Goal: Information Seeking & Learning: Learn about a topic

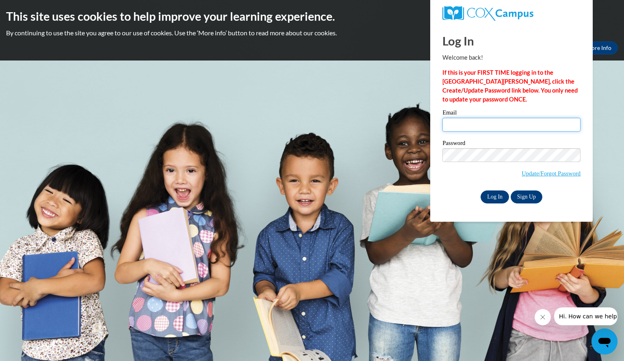
type input "[EMAIL_ADDRESS][DOMAIN_NAME]"
click at [491, 193] on input "Log In" at bounding box center [495, 197] width 28 height 13
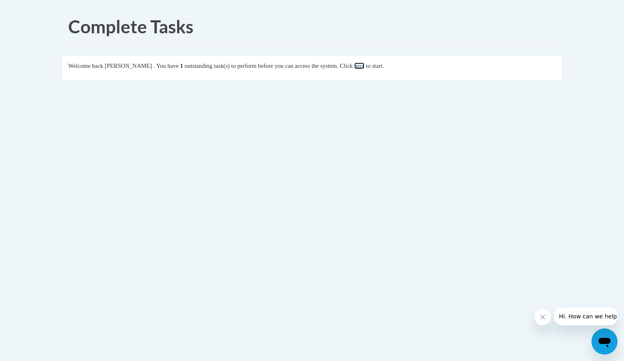
click at [365, 65] on link "here" at bounding box center [359, 66] width 10 height 7
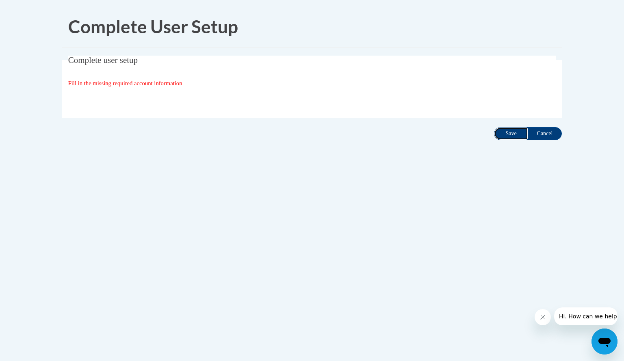
click at [515, 135] on input "Save" at bounding box center [511, 133] width 34 height 13
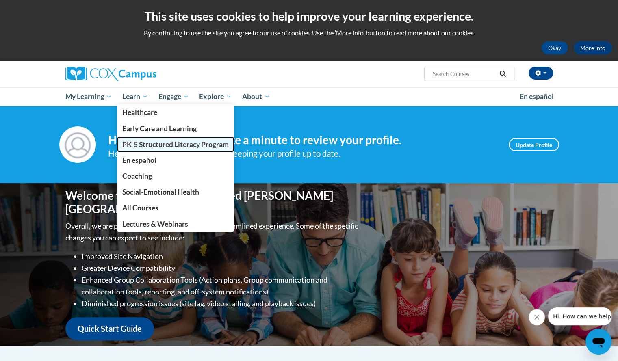
click at [146, 145] on span "PK-5 Structured Literacy Program" at bounding box center [175, 144] width 106 height 9
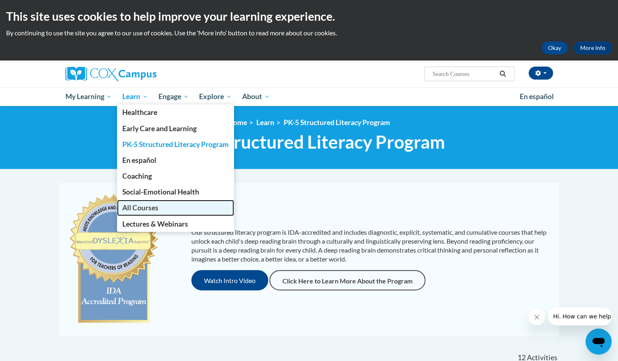
click at [146, 203] on link "All Courses" at bounding box center [175, 208] width 117 height 16
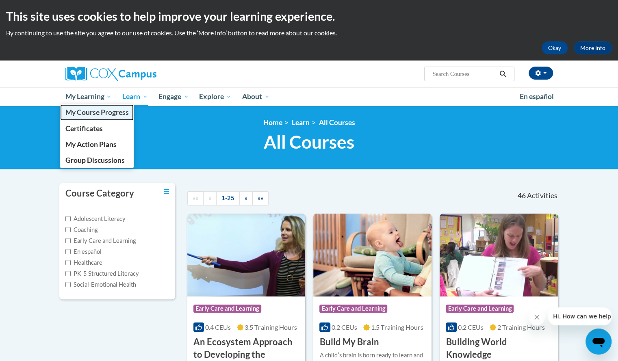
click at [101, 115] on span "My Course Progress" at bounding box center [96, 112] width 63 height 9
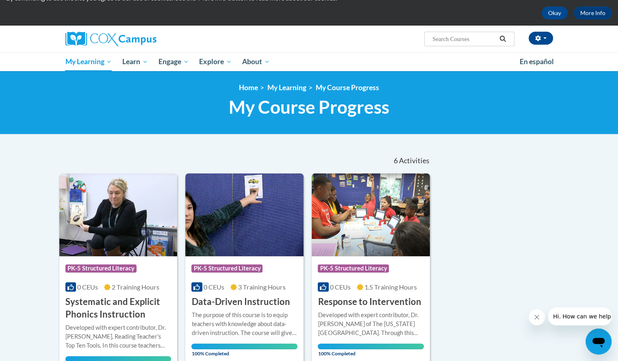
scroll to position [35, 0]
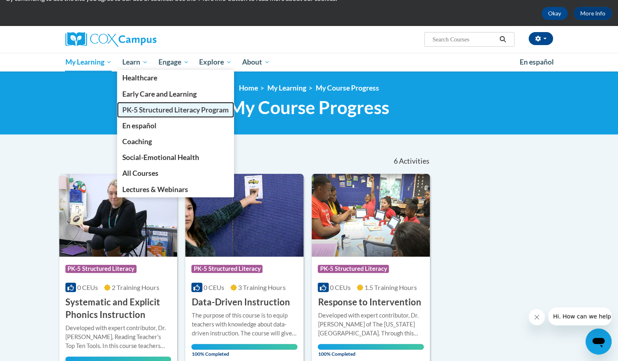
click at [154, 112] on span "PK-5 Structured Literacy Program" at bounding box center [175, 110] width 106 height 9
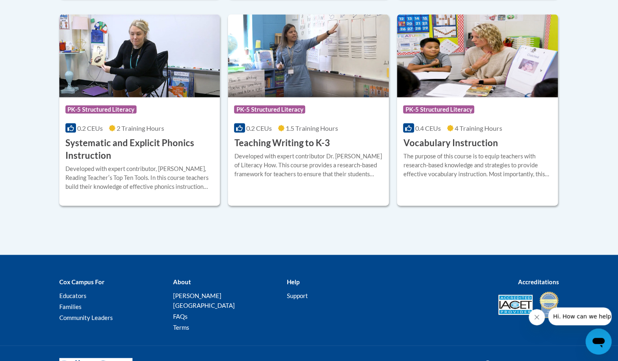
scroll to position [968, 0]
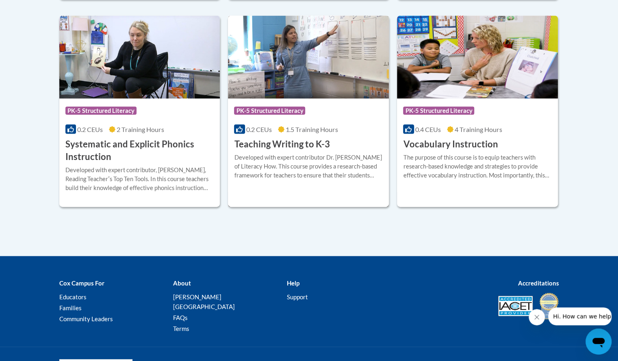
click at [308, 143] on h3 "Teaching Writing to K-3" at bounding box center [282, 144] width 96 height 13
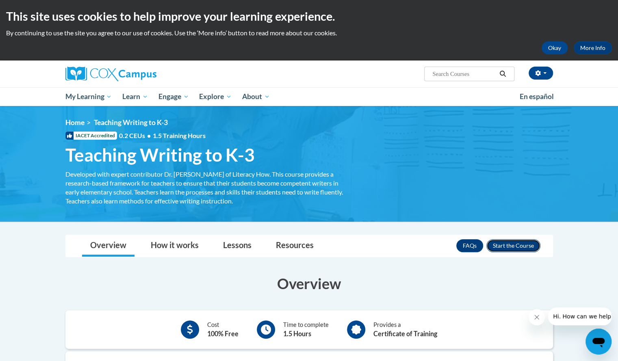
click at [511, 246] on button "Enroll" at bounding box center [514, 245] width 54 height 13
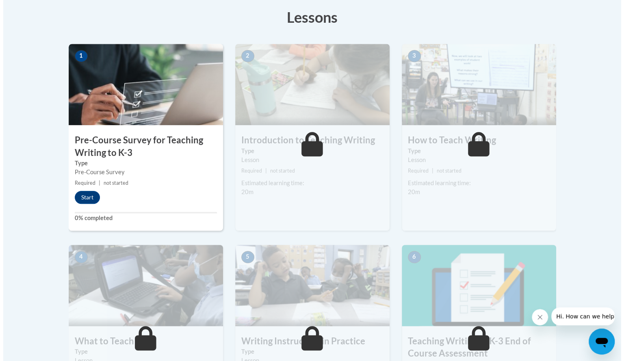
scroll to position [232, 0]
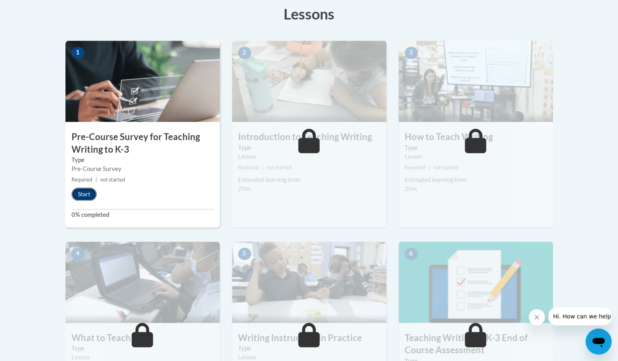
click at [79, 191] on button "Start" at bounding box center [84, 194] width 25 height 13
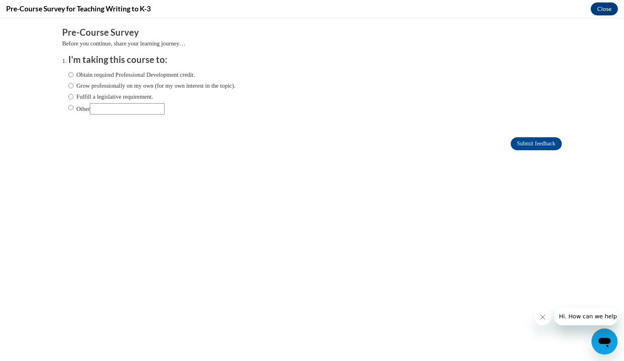
scroll to position [0, 0]
click at [68, 106] on input "Other" at bounding box center [70, 107] width 5 height 9
radio input "true"
click at [102, 102] on div "Obtain required Professional Development credit. Grow professionally on my own …" at bounding box center [151, 92] width 167 height 52
click at [106, 106] on input "Other" at bounding box center [127, 108] width 75 height 11
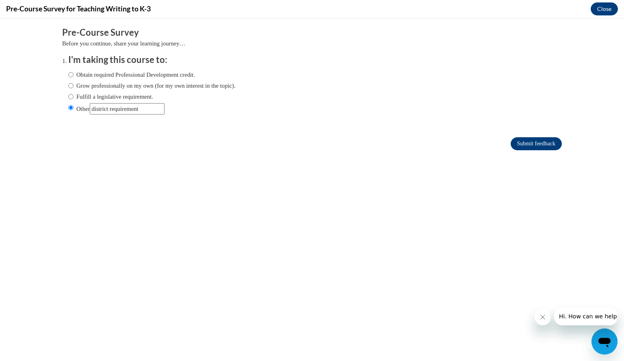
type input "district requirement"
click at [517, 148] on input "Submit feedback" at bounding box center [536, 143] width 51 height 13
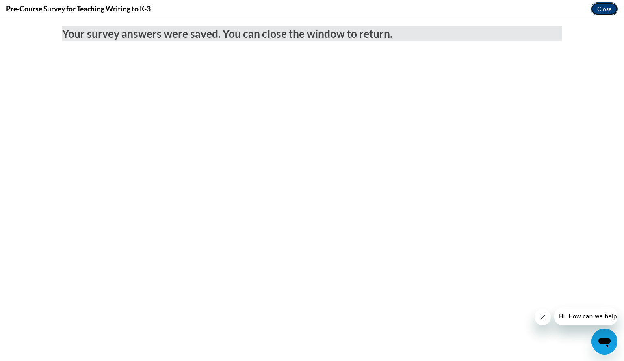
click at [603, 12] on button "Close" at bounding box center [604, 8] width 27 height 13
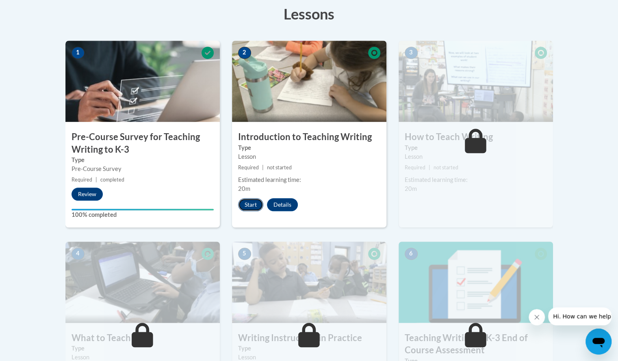
click at [250, 202] on button "Start" at bounding box center [250, 204] width 25 height 13
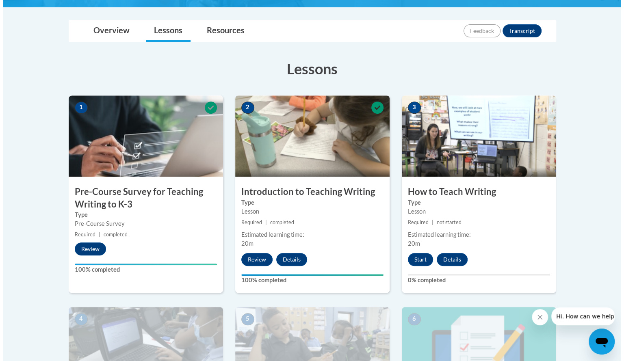
scroll to position [176, 0]
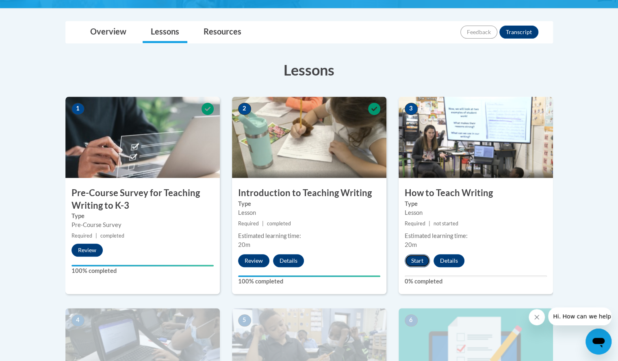
click at [419, 260] on button "Start" at bounding box center [417, 260] width 25 height 13
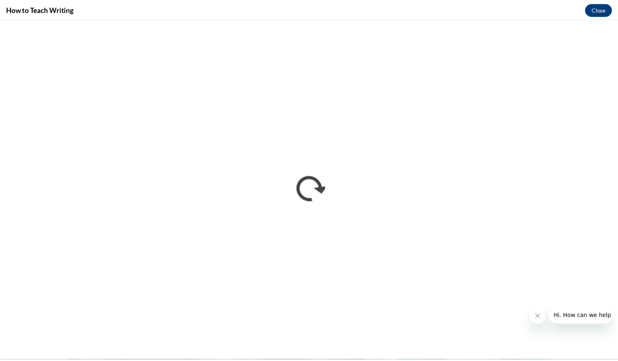
scroll to position [0, 0]
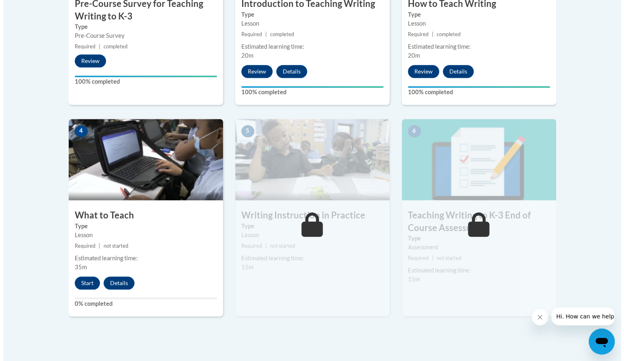
scroll to position [368, 0]
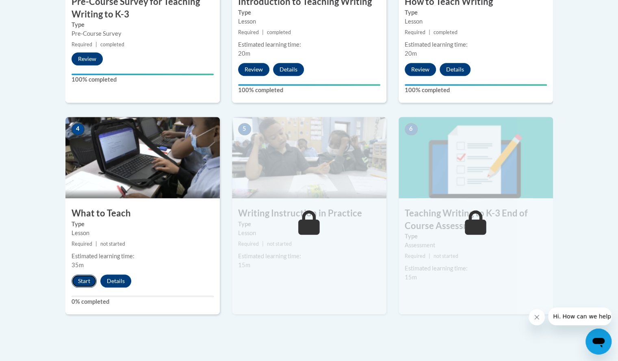
click at [83, 281] on button "Start" at bounding box center [84, 281] width 25 height 13
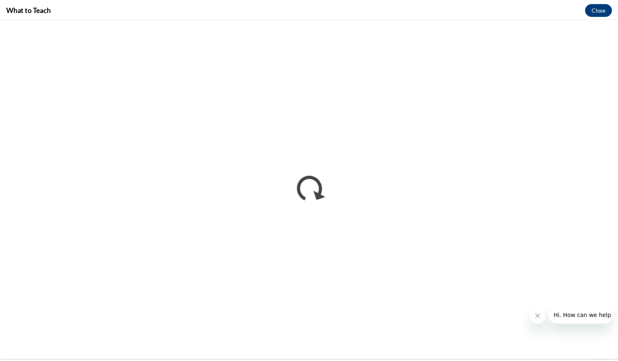
scroll to position [0, 0]
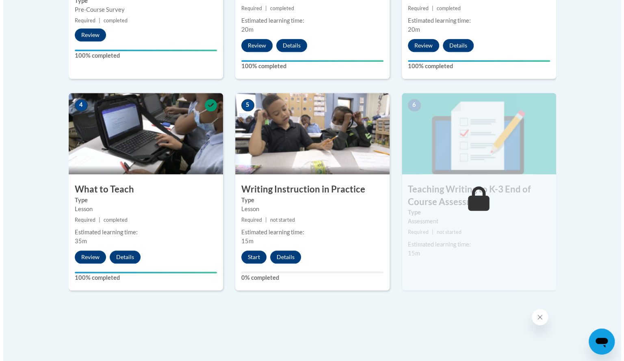
scroll to position [392, 0]
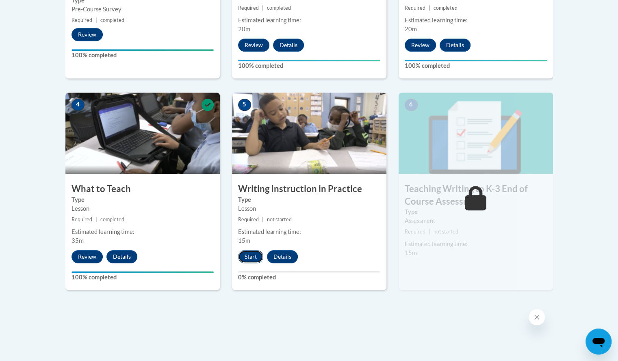
click at [251, 256] on button "Start" at bounding box center [250, 256] width 25 height 13
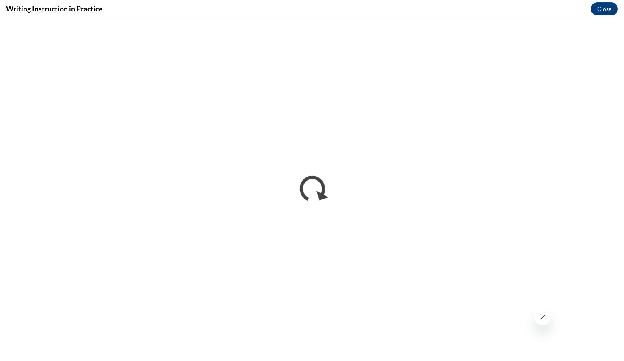
scroll to position [0, 0]
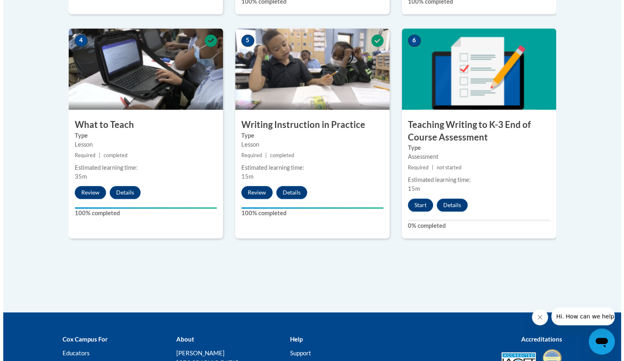
scroll to position [457, 0]
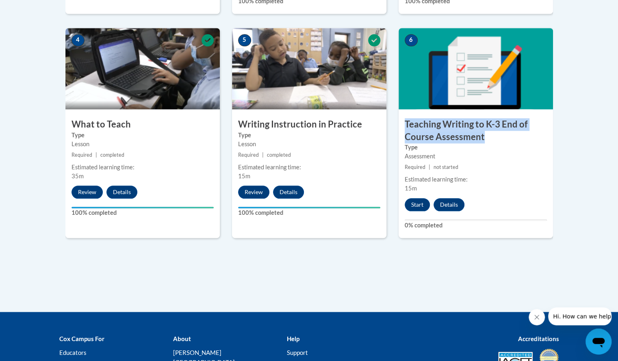
drag, startPoint x: 485, startPoint y: 140, endPoint x: 404, endPoint y: 125, distance: 82.3
click at [404, 125] on h3 "Teaching Writing to K-3 End of Course Assessment" at bounding box center [476, 130] width 154 height 25
copy h3 "Teaching Writing to K-3 End of Course Assessment"
click at [419, 205] on button "Start" at bounding box center [417, 204] width 25 height 13
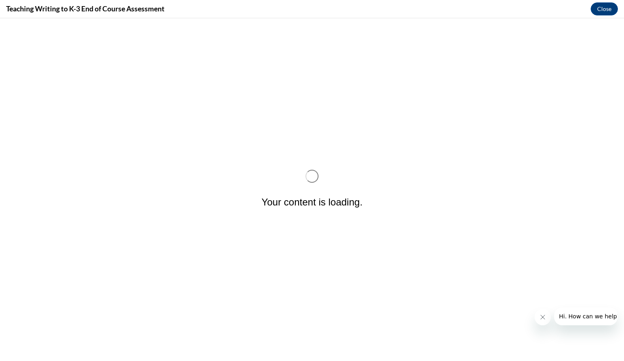
scroll to position [0, 0]
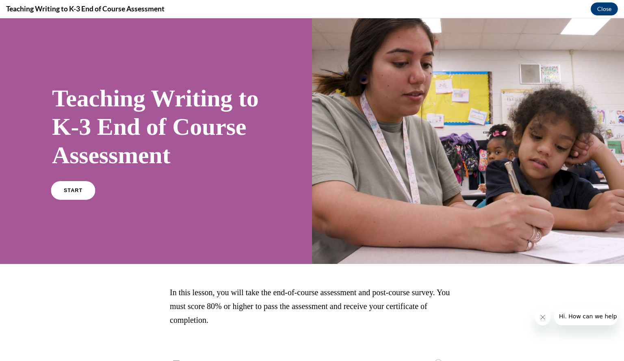
click at [91, 200] on link "START" at bounding box center [73, 190] width 44 height 19
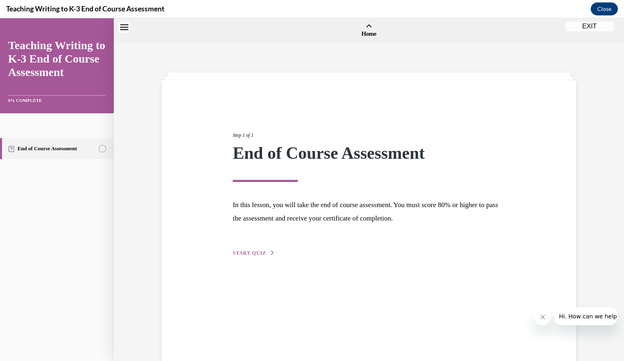
scroll to position [25, 0]
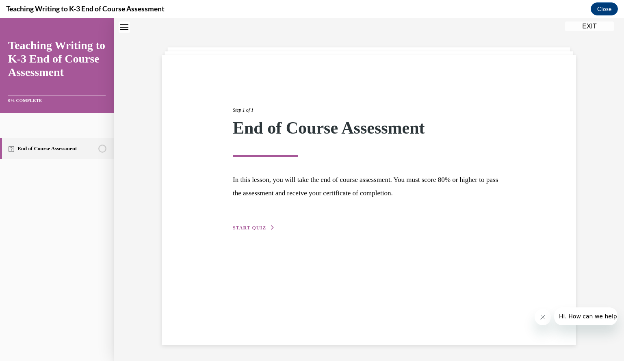
click at [259, 227] on span "START QUIZ" at bounding box center [249, 228] width 33 height 6
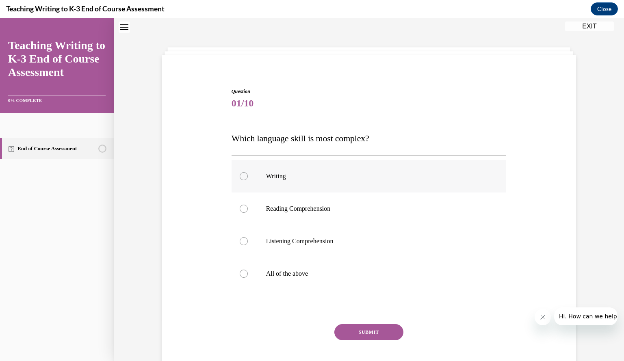
click at [286, 178] on p "Writing" at bounding box center [376, 176] width 220 height 8
click at [248, 178] on input "Writing" at bounding box center [244, 176] width 8 height 8
radio input "true"
click at [372, 328] on button "SUBMIT" at bounding box center [369, 332] width 69 height 16
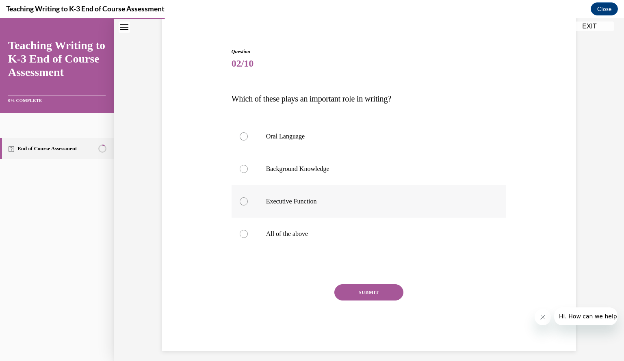
scroll to position [65, 0]
click at [247, 232] on label "All of the above" at bounding box center [369, 234] width 275 height 33
click at [247, 232] on input "All of the above" at bounding box center [244, 234] width 8 height 8
radio input "true"
click at [363, 291] on button "SUBMIT" at bounding box center [369, 293] width 69 height 16
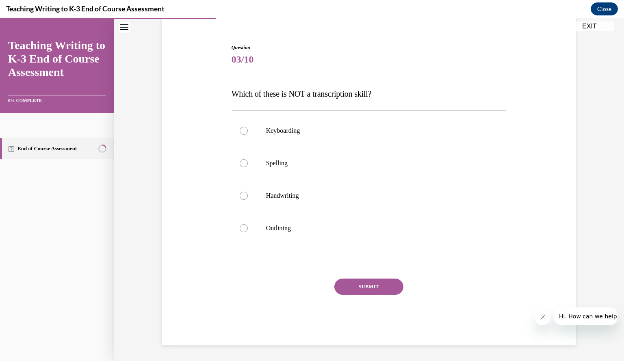
scroll to position [69, 0]
drag, startPoint x: 389, startPoint y: 89, endPoint x: 224, endPoint y: 95, distance: 164.3
click at [224, 95] on div "Question 03/10 Which of these is NOT a transcription skill? Keyboarding Spellin…" at bounding box center [369, 183] width 419 height 326
copy span "Which of these is NOT a transcription skill?"
click at [245, 229] on label "Outlining" at bounding box center [369, 228] width 275 height 33
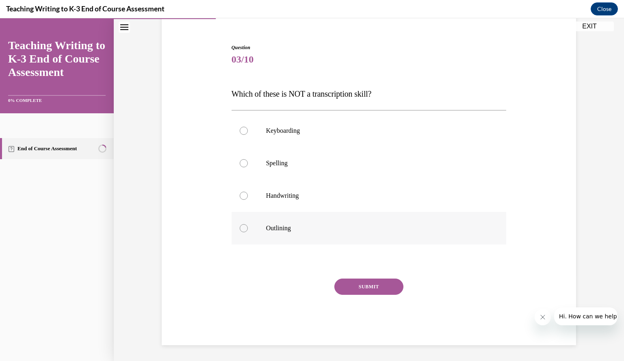
click at [245, 229] on input "Outlining" at bounding box center [244, 228] width 8 height 8
radio input "true"
click at [542, 318] on icon "Close message from company" at bounding box center [543, 317] width 4 height 4
click at [366, 286] on button "SUBMIT" at bounding box center [369, 287] width 69 height 16
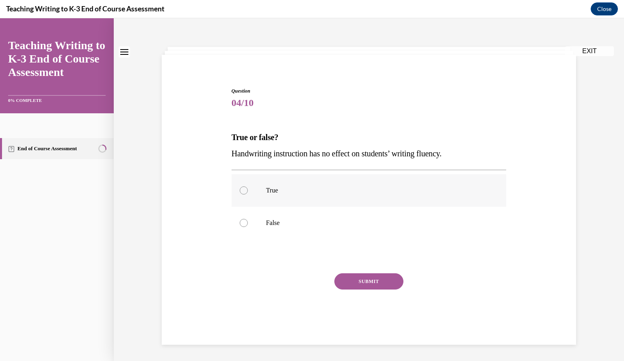
scroll to position [0, 0]
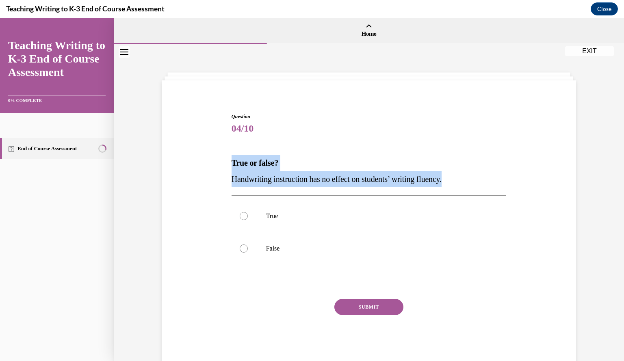
drag, startPoint x: 478, startPoint y: 179, endPoint x: 226, endPoint y: 161, distance: 252.3
click at [230, 161] on div "Question 04/10 True or false? Handwriting instruction has no effect on students…" at bounding box center [369, 233] width 279 height 265
copy div "True or false? Handwriting instruction has no effect on students’ writing fluen…"
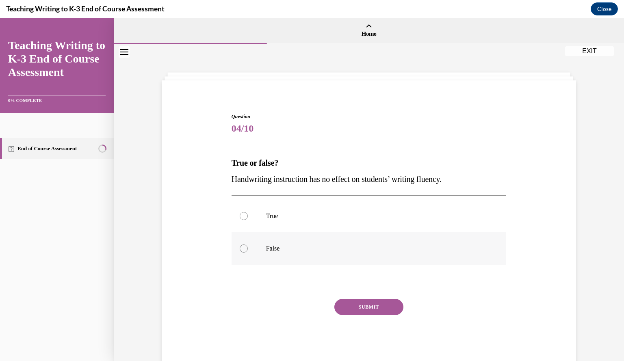
click at [271, 241] on label "False" at bounding box center [369, 248] width 275 height 33
click at [248, 245] on input "False" at bounding box center [244, 249] width 8 height 8
radio input "true"
click at [358, 310] on button "SUBMIT" at bounding box center [369, 307] width 69 height 16
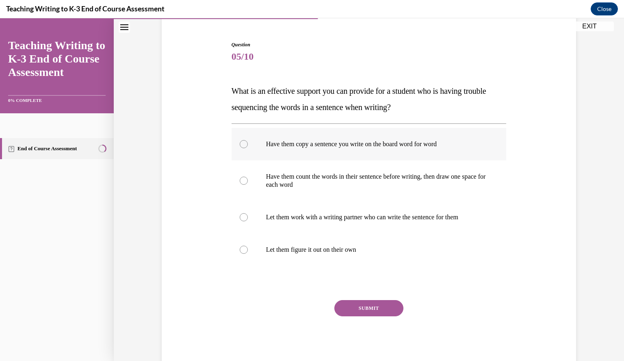
scroll to position [71, 0]
click at [34, 146] on link "End of Course Assessment" at bounding box center [57, 148] width 114 height 21
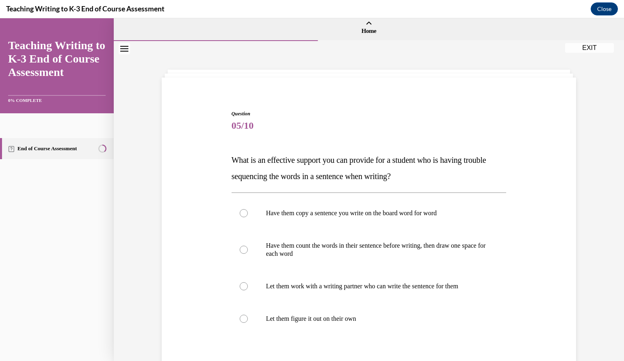
scroll to position [3, 0]
click at [122, 46] on button "Close navigation menu" at bounding box center [124, 48] width 11 height 11
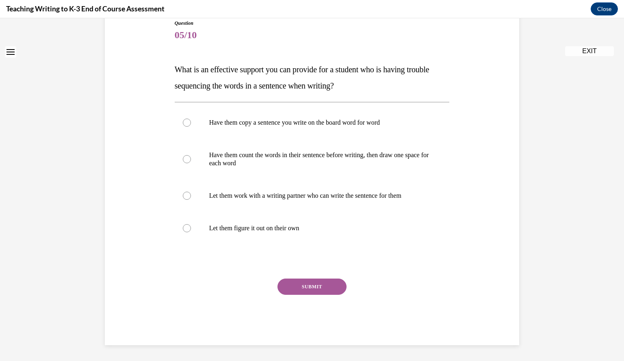
scroll to position [0, 0]
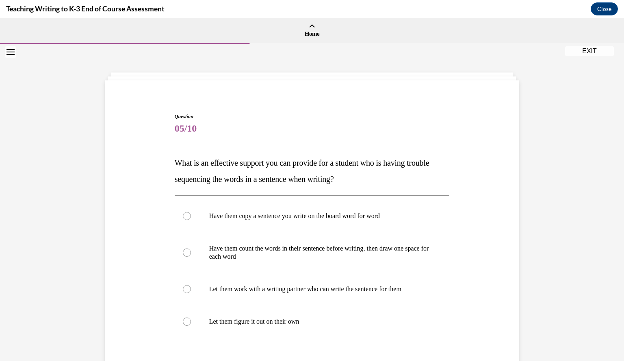
click at [10, 56] on button "Open navigation menu" at bounding box center [10, 51] width 11 height 11
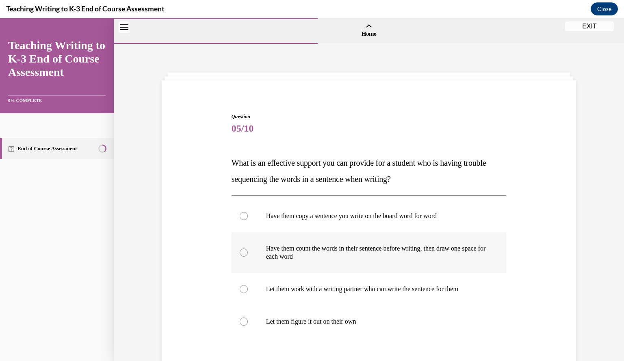
scroll to position [58, 0]
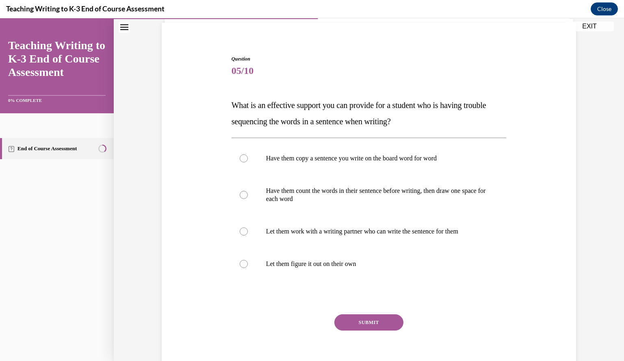
drag, startPoint x: 444, startPoint y: 126, endPoint x: 231, endPoint y: 105, distance: 214.4
click at [232, 105] on p "What is an effective support you can provide for a student who is having troubl…" at bounding box center [369, 113] width 275 height 33
copy span "What is an effective support you can provide for a student who is having troubl…"
click at [409, 198] on p "Have them count the words in their sentence before writing, then draw one space…" at bounding box center [376, 195] width 220 height 16
click at [248, 198] on input "Have them count the words in their sentence before writing, then draw one space…" at bounding box center [244, 195] width 8 height 8
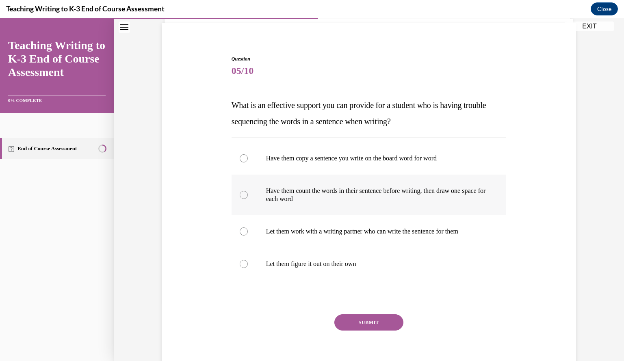
radio input "true"
click at [378, 325] on button "SUBMIT" at bounding box center [369, 323] width 69 height 16
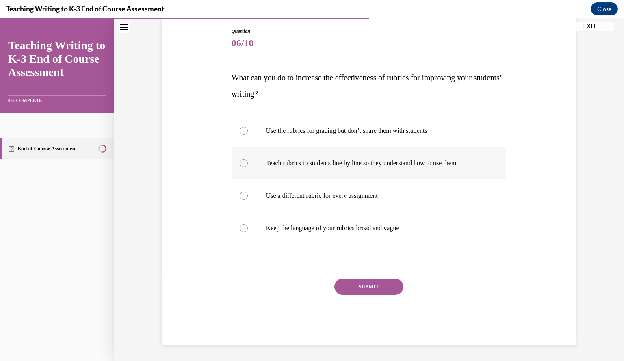
scroll to position [85, 0]
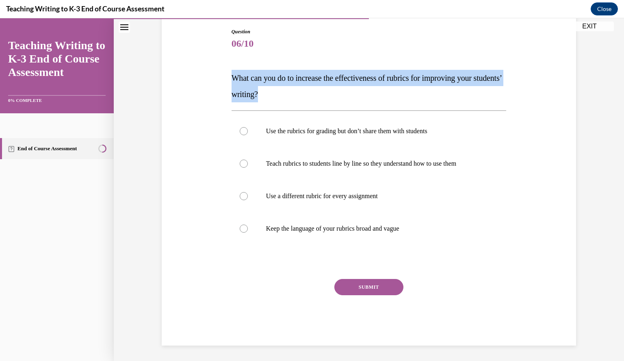
drag, startPoint x: 303, startPoint y: 90, endPoint x: 230, endPoint y: 70, distance: 75.5
click at [232, 70] on p "What can you do to increase the effectiveness of rubrics for improving your stu…" at bounding box center [369, 86] width 275 height 33
copy span "What can you do to increase the effectiveness of rubrics for improving your stu…"
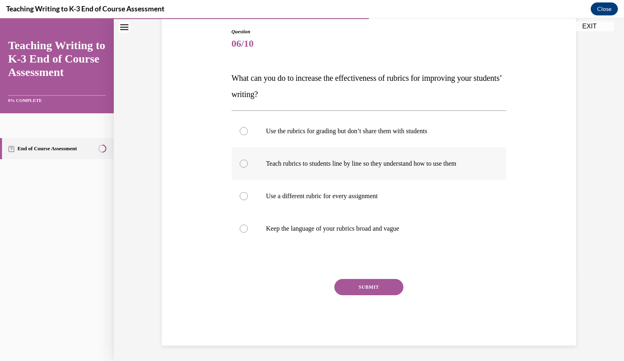
click at [246, 165] on label "Teach rubrics to students line by line so they understand how to use them" at bounding box center [369, 164] width 275 height 33
click at [246, 165] on input "Teach rubrics to students line by line so they understand how to use them" at bounding box center [244, 164] width 8 height 8
radio input "true"
click at [373, 289] on button "SUBMIT" at bounding box center [369, 287] width 69 height 16
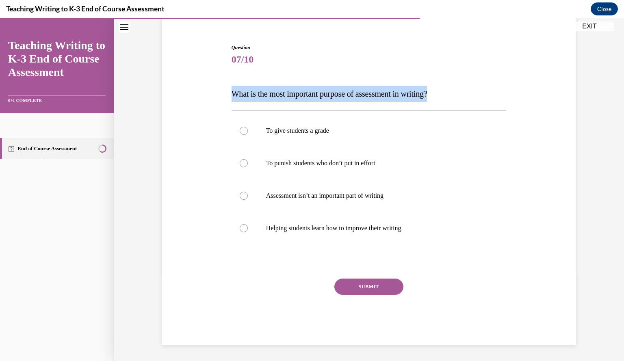
drag, startPoint x: 466, startPoint y: 96, endPoint x: 227, endPoint y: 91, distance: 239.1
click at [230, 91] on div "Question 07/10 What is the most important purpose of assessment in writing? To …" at bounding box center [369, 189] width 279 height 314
copy span "What is the most important purpose of assessment in writing?"
click at [338, 227] on p "Helping students learn how to improve their writing" at bounding box center [376, 228] width 220 height 8
click at [248, 227] on input "Helping students learn how to improve their writing" at bounding box center [244, 228] width 8 height 8
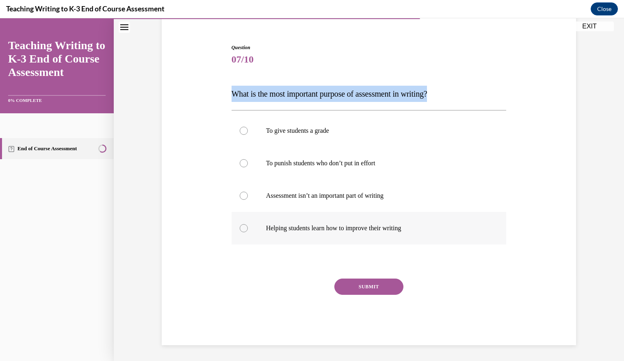
radio input "true"
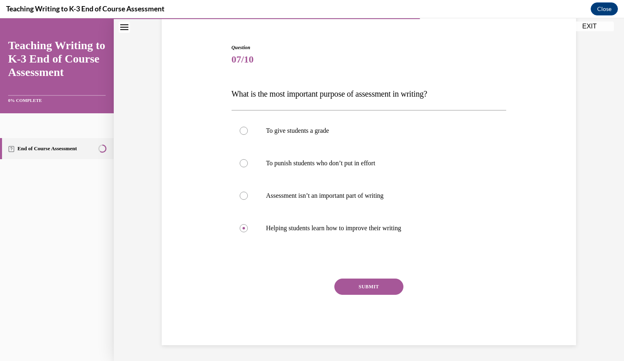
click at [366, 288] on button "SUBMIT" at bounding box center [369, 287] width 69 height 16
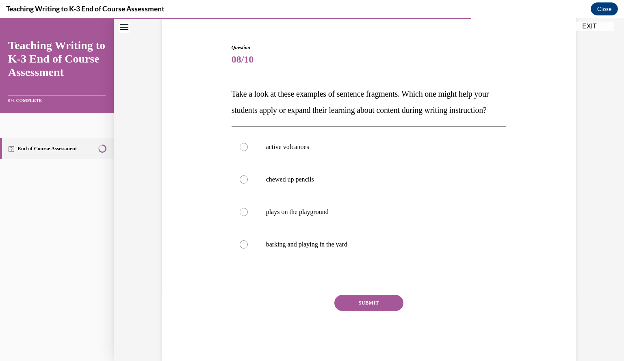
drag, startPoint x: 278, startPoint y: 130, endPoint x: 217, endPoint y: 95, distance: 69.7
click at [217, 95] on div "Question 08/10 Take a look at these examples of sentence fragments. Which one m…" at bounding box center [369, 191] width 419 height 342
copy span "Take a look at these examples of sentence fragments. Which one might help your …"
click at [418, 287] on div "Question 08/10 Take a look at these examples of sentence fragments. Which one m…" at bounding box center [369, 203] width 275 height 318
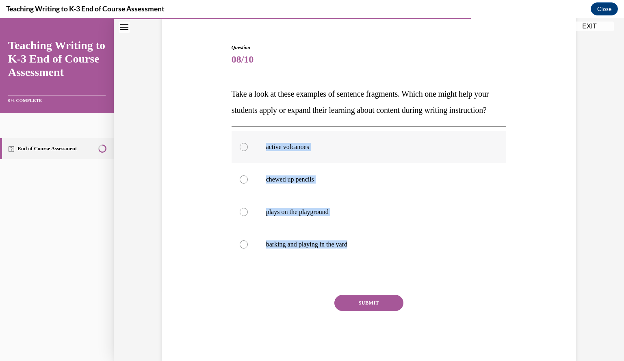
drag, startPoint x: 379, startPoint y: 288, endPoint x: 263, endPoint y: 165, distance: 169.6
click at [263, 165] on div "Question 08/10 Take a look at these examples of sentence fragments. Which one m…" at bounding box center [369, 203] width 275 height 318
copy div "active volcanoes chewed up pencils plays on the playground barking and playing …"
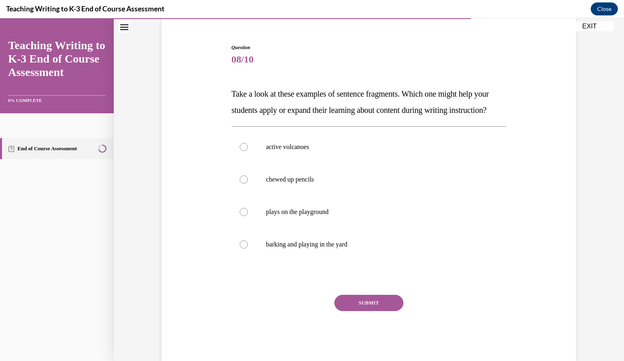
click at [355, 118] on p "Take a look at these examples of sentence fragments. Which one might help your …" at bounding box center [369, 102] width 275 height 33
click at [289, 156] on label "active volcanoes" at bounding box center [369, 147] width 275 height 33
click at [248, 151] on input "active volcanoes" at bounding box center [244, 147] width 8 height 8
radio input "true"
click at [372, 311] on button "SUBMIT" at bounding box center [369, 303] width 69 height 16
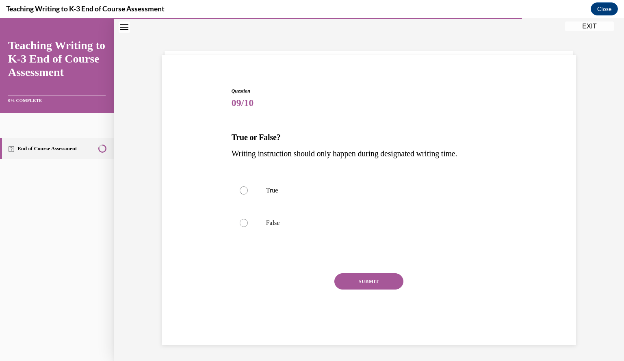
scroll to position [26, 0]
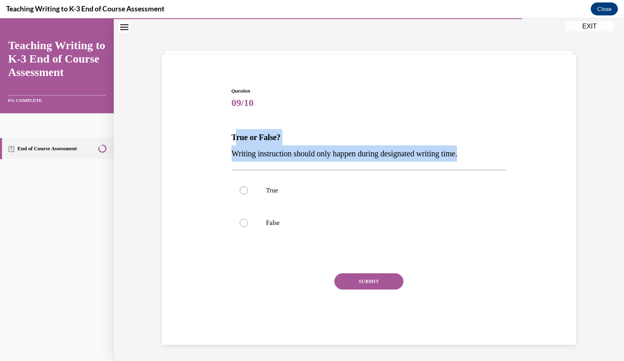
drag, startPoint x: 491, startPoint y: 157, endPoint x: 231, endPoint y: 125, distance: 262.6
click at [232, 125] on div "Question 09/10 True or False? Writing instruction should only happen during des…" at bounding box center [369, 213] width 275 height 253
copy div "rue or False? Writing instruction should only happen during designated writing …"
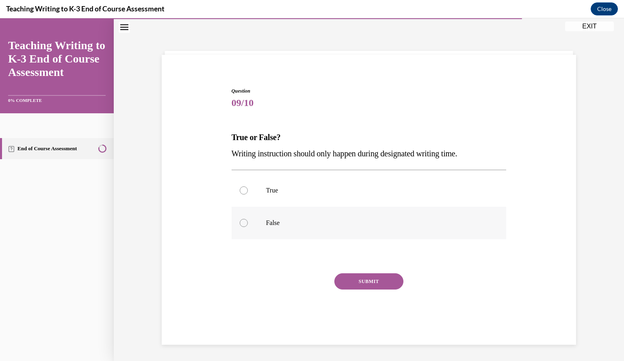
click at [280, 226] on p "False" at bounding box center [376, 223] width 220 height 8
click at [248, 226] on input "False" at bounding box center [244, 223] width 8 height 8
radio input "true"
click at [360, 282] on button "SUBMIT" at bounding box center [369, 282] width 69 height 16
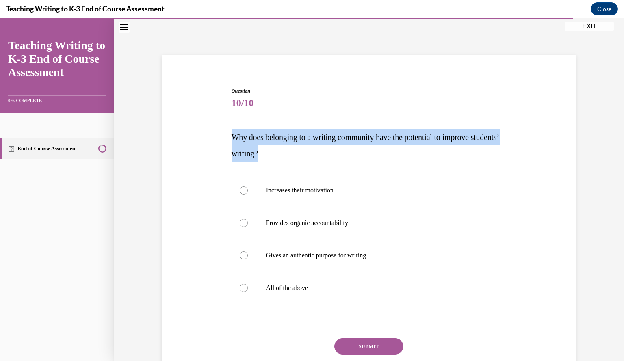
drag, startPoint x: 321, startPoint y: 159, endPoint x: 222, endPoint y: 135, distance: 101.6
click at [222, 135] on div "Question 10/10 Why does belonging to a writing community have the potential to …" at bounding box center [369, 234] width 419 height 342
copy span "Why does belonging to a writing community have the potential to improve student…"
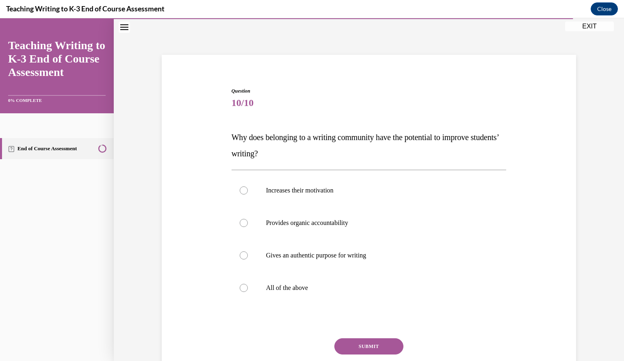
click at [310, 313] on div "Question 10/10 Why does belonging to a writing community have the potential to …" at bounding box center [369, 246] width 275 height 318
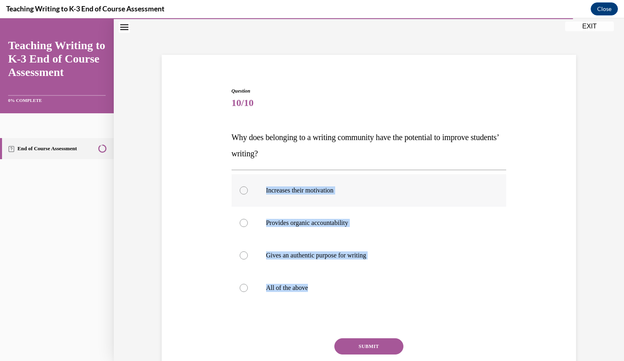
drag, startPoint x: 310, startPoint y: 313, endPoint x: 250, endPoint y: 194, distance: 132.7
click at [250, 194] on div "Question 10/10 Why does belonging to a writing community have the potential to …" at bounding box center [369, 246] width 275 height 318
click at [373, 294] on label "All of the above" at bounding box center [369, 288] width 275 height 33
click at [248, 292] on input "All of the above" at bounding box center [244, 288] width 8 height 8
radio input "true"
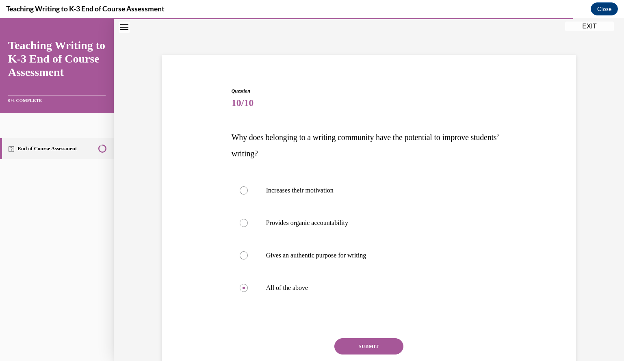
click at [380, 348] on button "SUBMIT" at bounding box center [369, 347] width 69 height 16
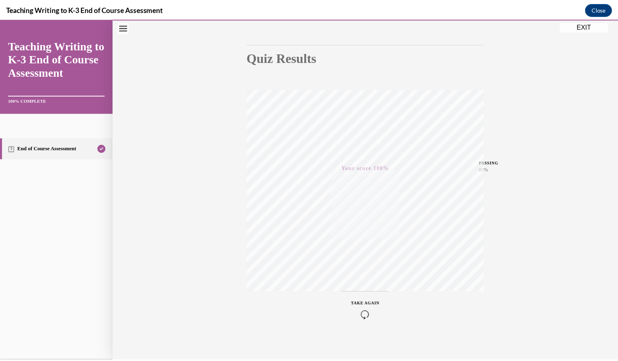
scroll to position [73, 0]
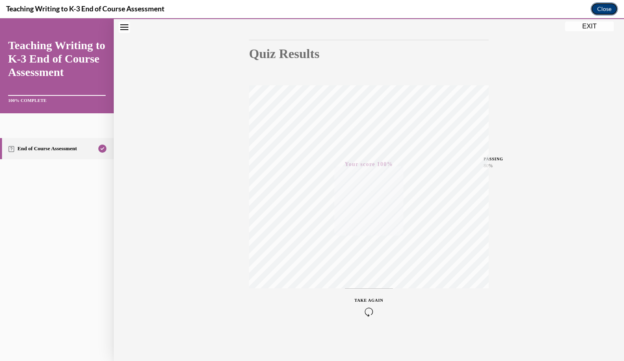
click at [609, 9] on button "Close" at bounding box center [604, 8] width 27 height 13
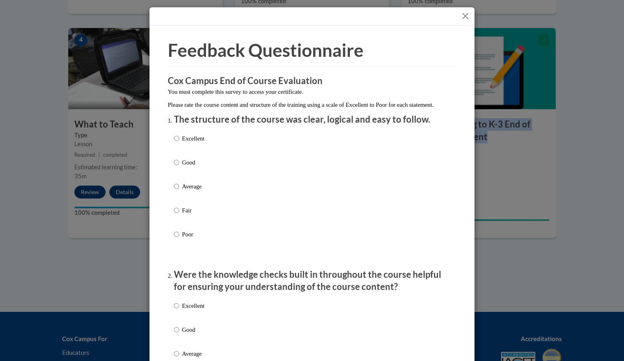
click at [465, 17] on button "Close" at bounding box center [466, 16] width 10 height 10
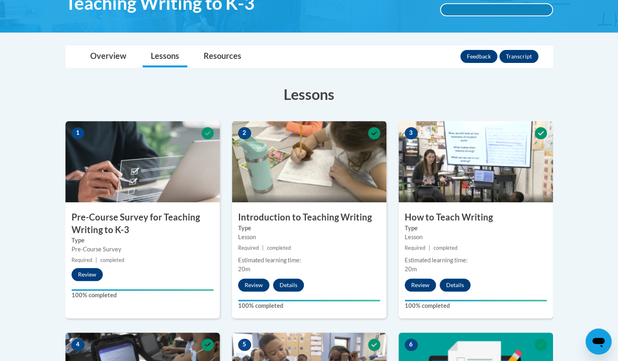
scroll to position [152, 0]
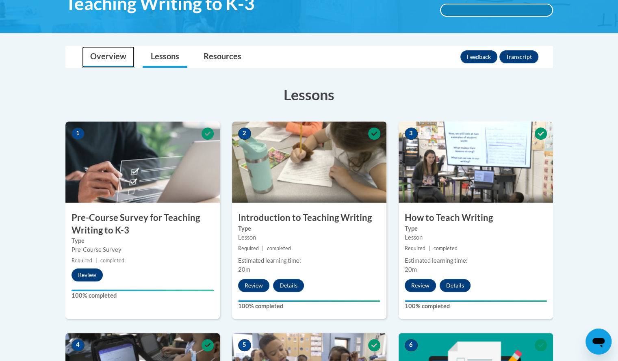
click at [117, 53] on link "Overview" at bounding box center [108, 57] width 52 height 22
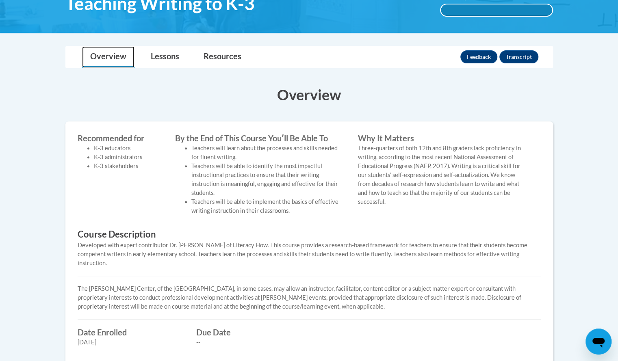
click at [117, 55] on link "Overview" at bounding box center [108, 57] width 52 height 22
click at [114, 53] on link "Overview" at bounding box center [108, 57] width 52 height 22
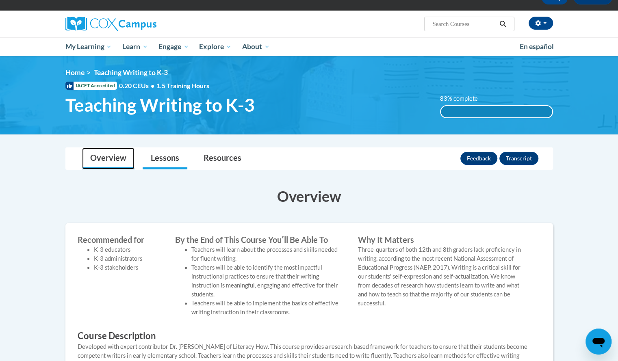
scroll to position [0, 0]
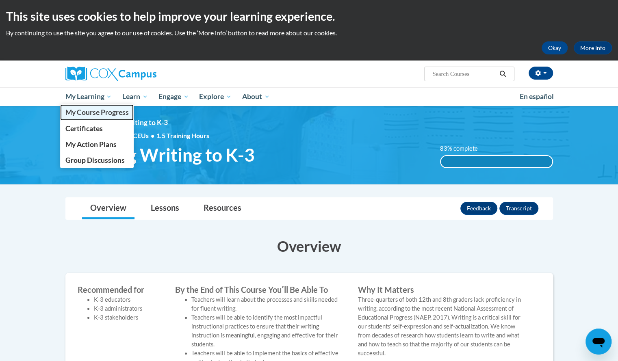
click at [81, 115] on span "My Course Progress" at bounding box center [96, 112] width 63 height 9
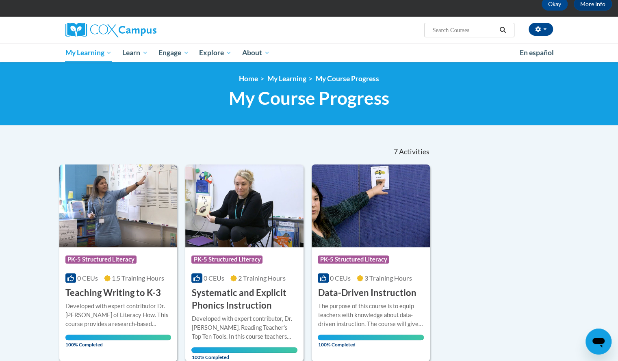
scroll to position [43, 0]
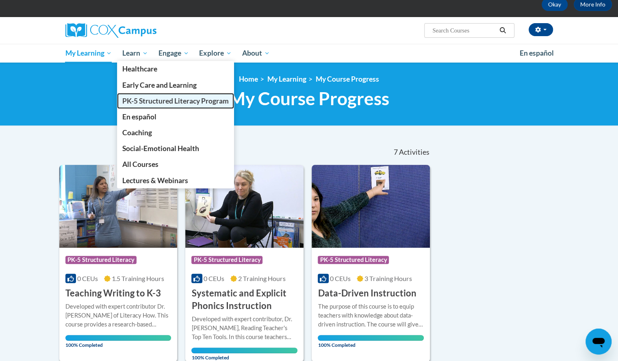
click at [164, 103] on span "PK-5 Structured Literacy Program" at bounding box center [175, 101] width 106 height 9
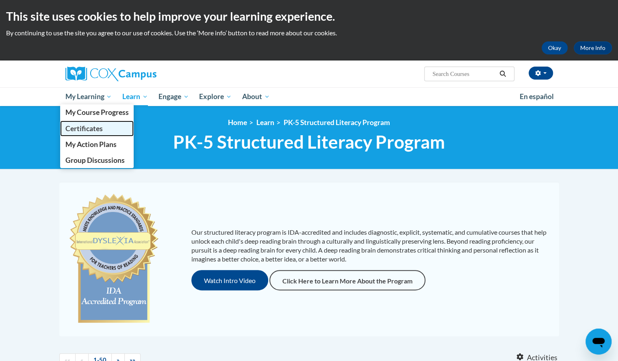
click at [99, 130] on span "Certificates" at bounding box center [83, 128] width 37 height 9
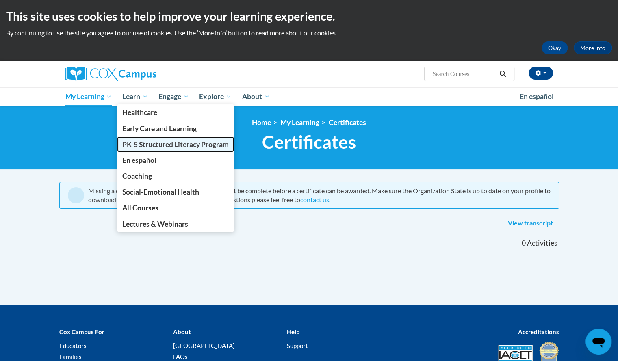
click at [152, 139] on link "PK-5 Structured Literacy Program" at bounding box center [175, 145] width 117 height 16
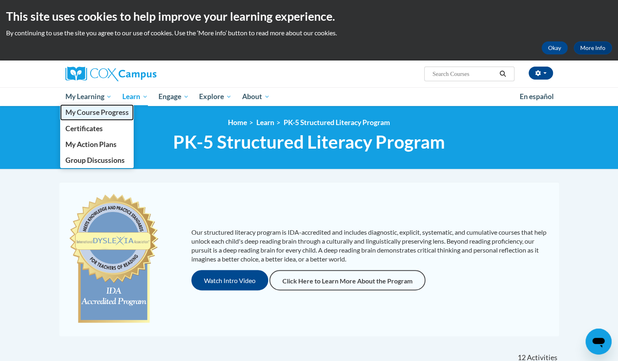
click at [92, 114] on span "My Course Progress" at bounding box center [96, 112] width 63 height 9
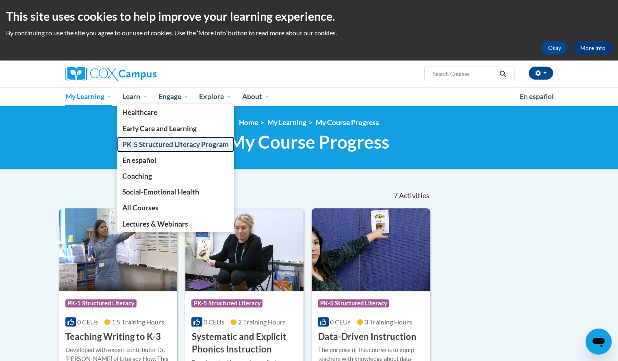
click at [150, 138] on link "PK-5 Structured Literacy Program" at bounding box center [175, 145] width 117 height 16
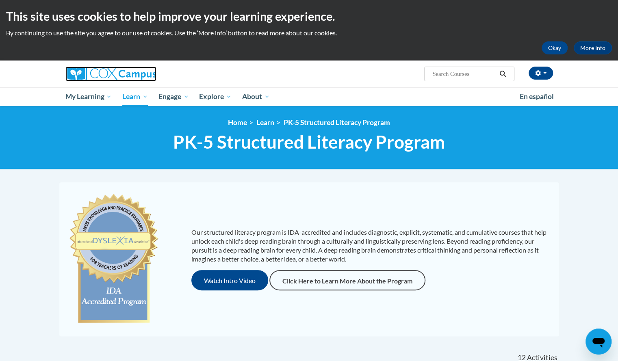
drag, startPoint x: 492, startPoint y: 0, endPoint x: 78, endPoint y: 74, distance: 420.7
click at [78, 74] on img at bounding box center [110, 74] width 91 height 15
